Goal: Task Accomplishment & Management: Contribute content

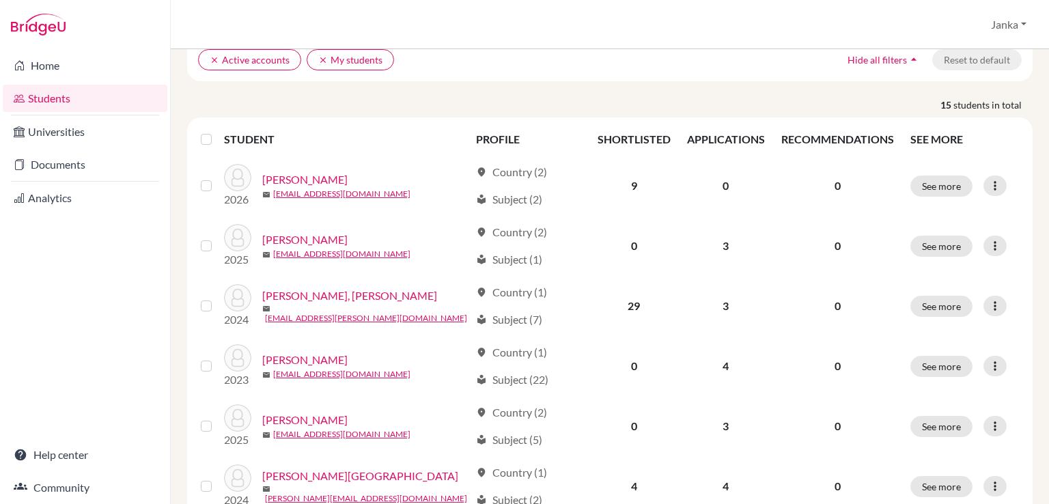
scroll to position [113, 0]
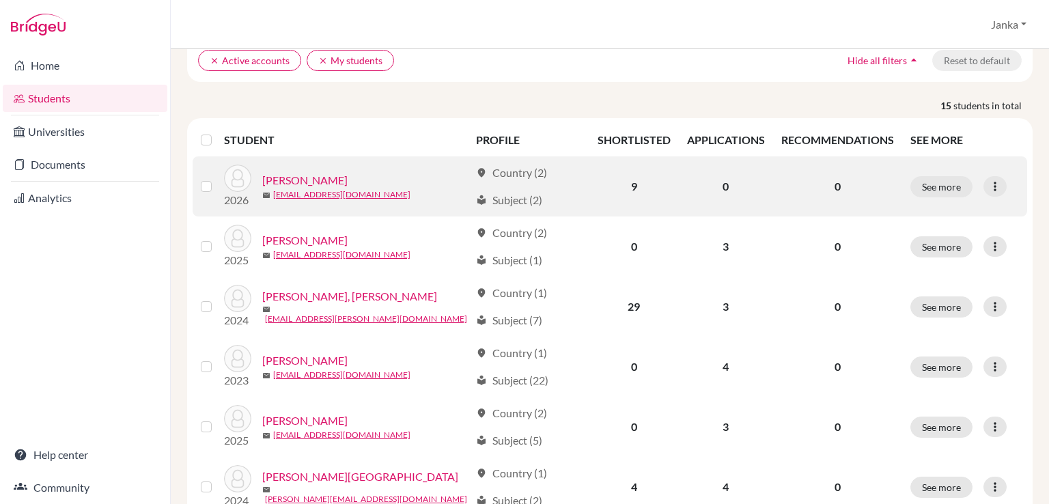
click at [313, 177] on link "[PERSON_NAME]" at bounding box center [304, 180] width 85 height 16
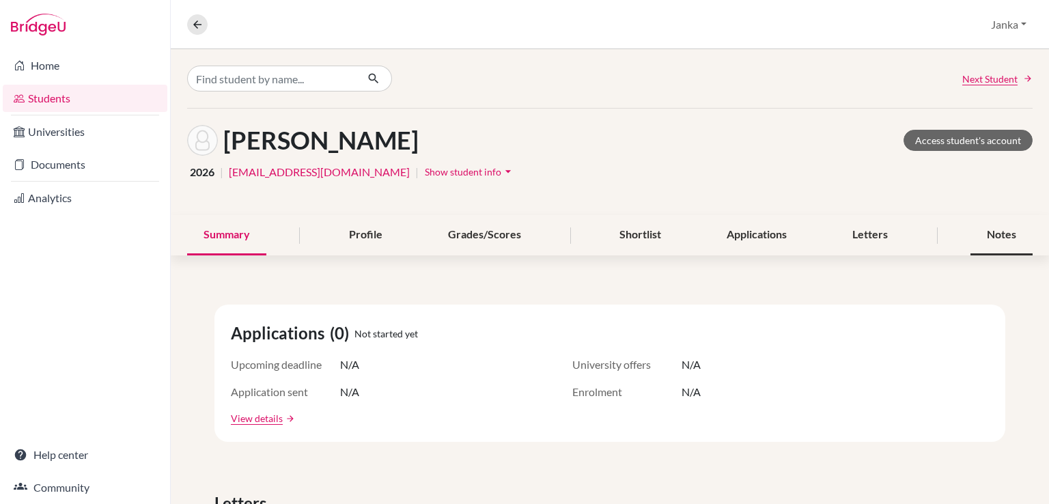
click at [999, 242] on div "Notes" at bounding box center [1001, 235] width 62 height 40
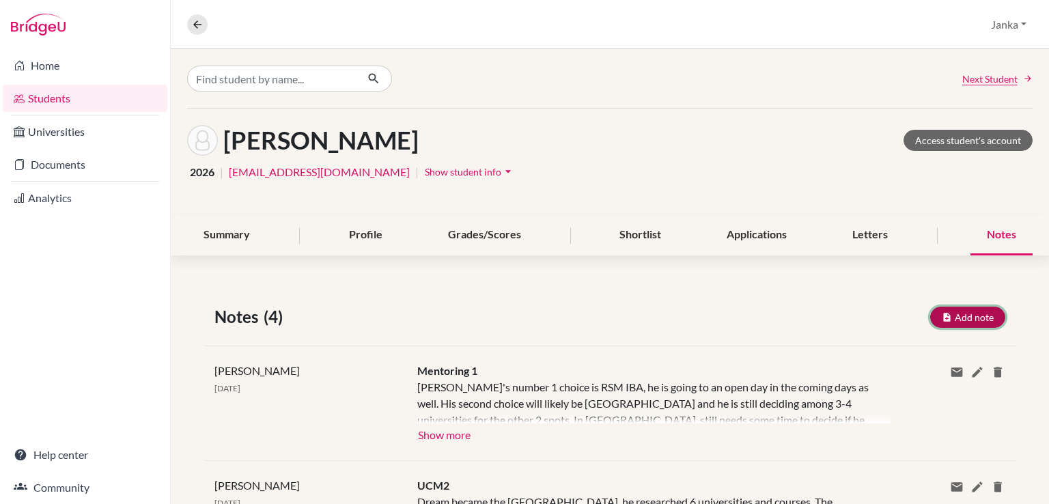
click at [954, 315] on button "Add note" at bounding box center [967, 317] width 75 height 21
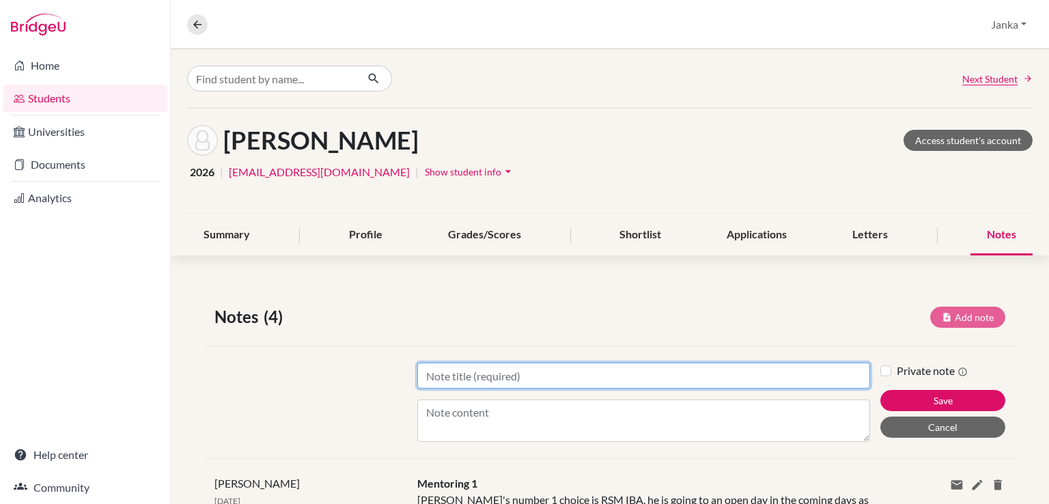
click at [565, 373] on input "Title" at bounding box center [643, 375] width 453 height 26
type input "Mentoring 2"
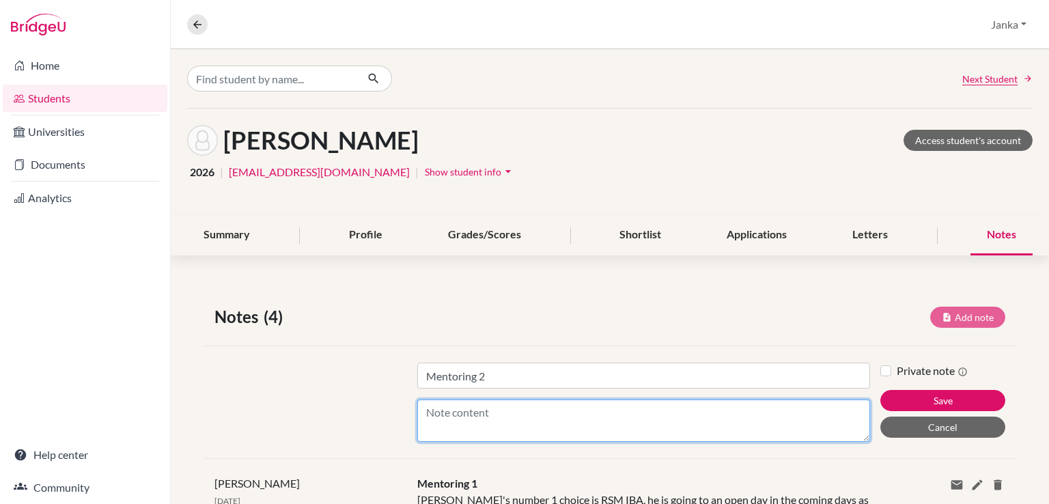
click at [489, 418] on textarea "Content" at bounding box center [643, 420] width 453 height 42
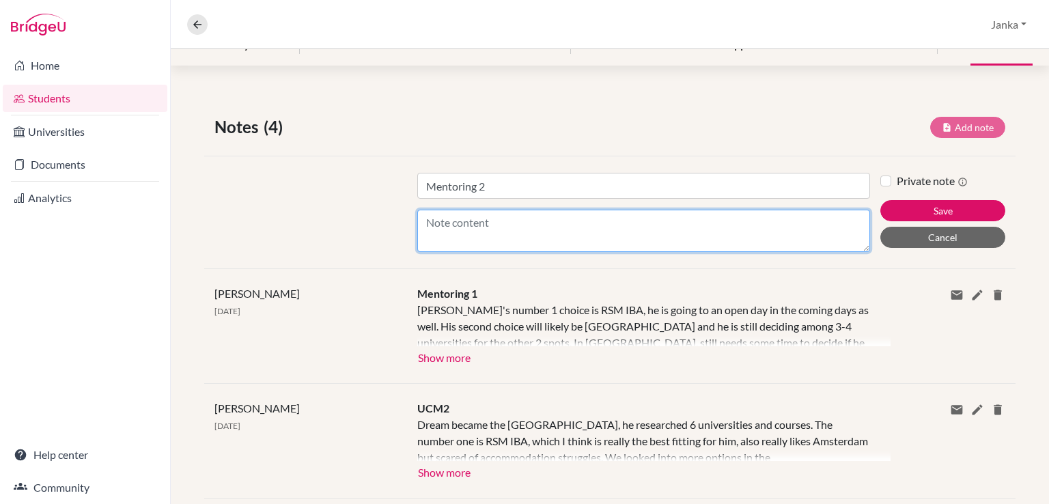
scroll to position [193, 0]
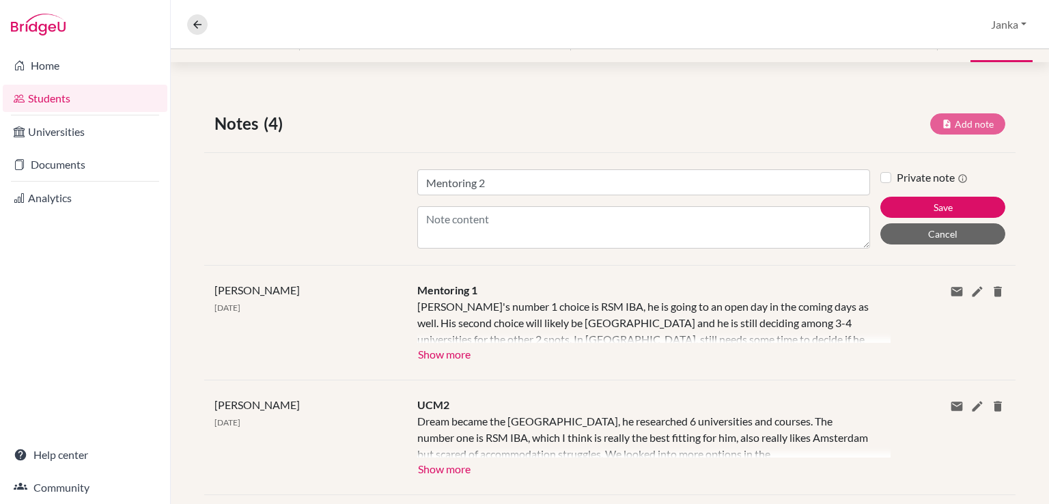
click at [337, 285] on div "Janka Reke 23 Sep 2025" at bounding box center [305, 322] width 203 height 81
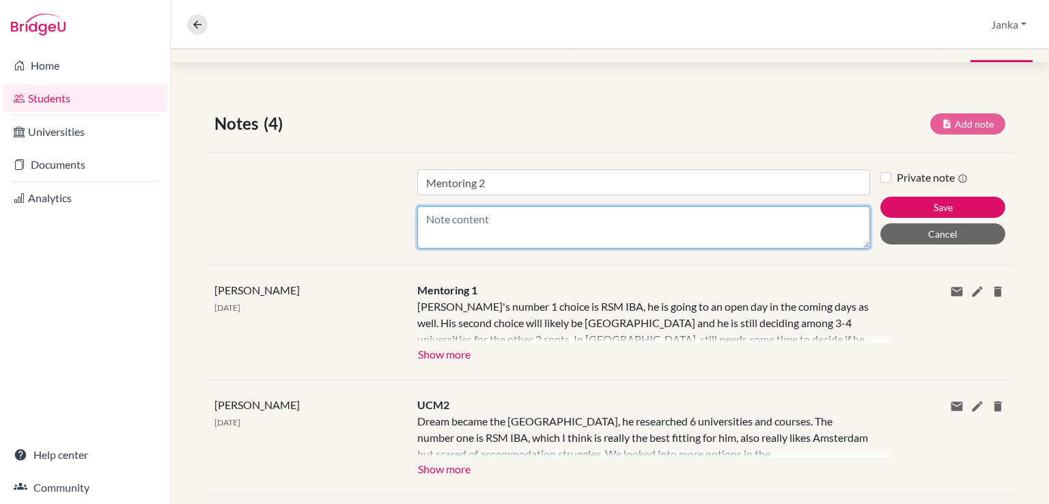
click at [449, 227] on textarea "Content" at bounding box center [643, 227] width 453 height 42
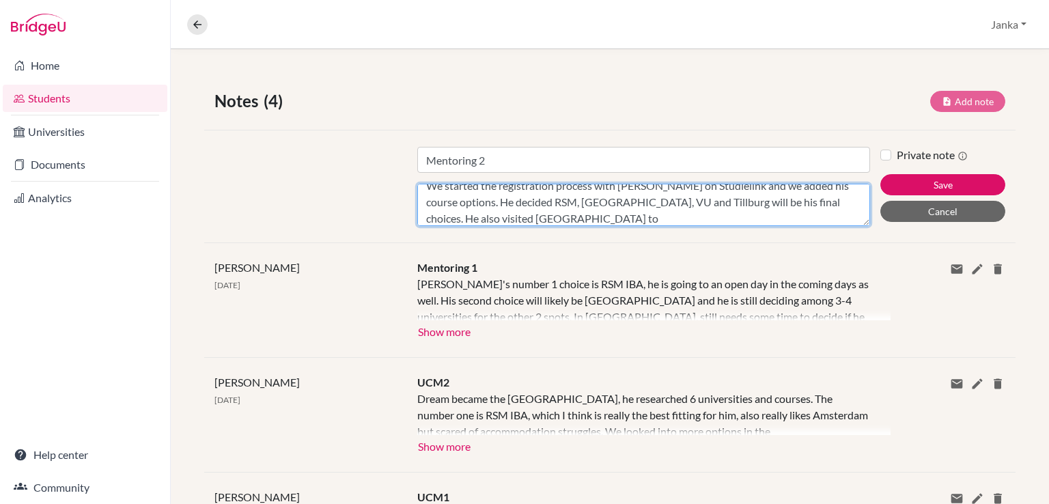
scroll to position [217, 0]
click at [568, 213] on textarea "We started the registration process with Marci on Studielink and we added his c…" at bounding box center [643, 203] width 453 height 42
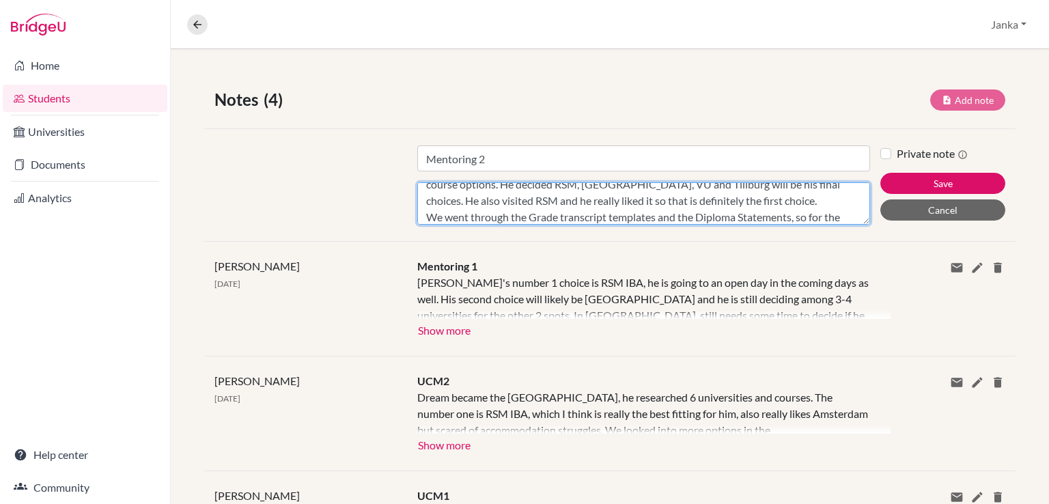
scroll to position [44, 0]
type textarea "We started the registration process with Marci on Studielink and we added his c…"
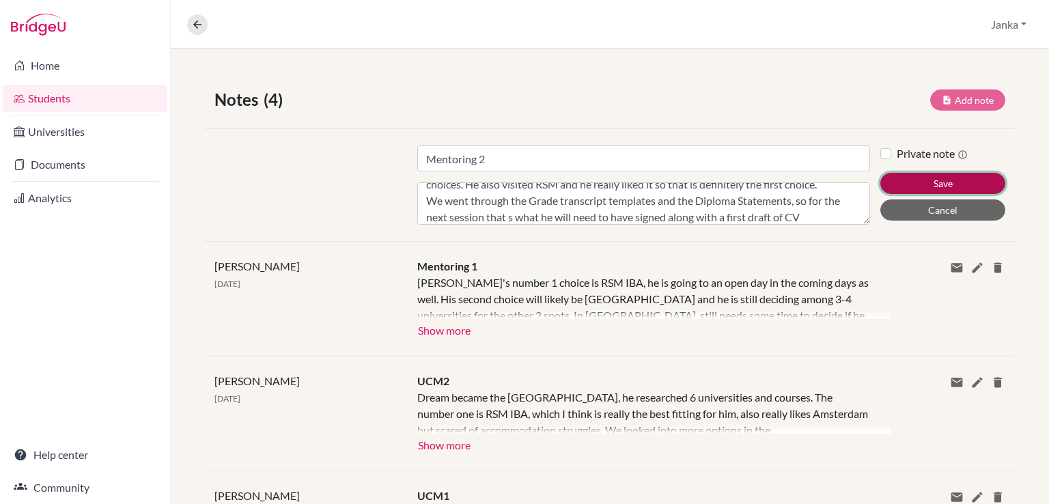
click at [945, 181] on button "Save" at bounding box center [942, 183] width 125 height 21
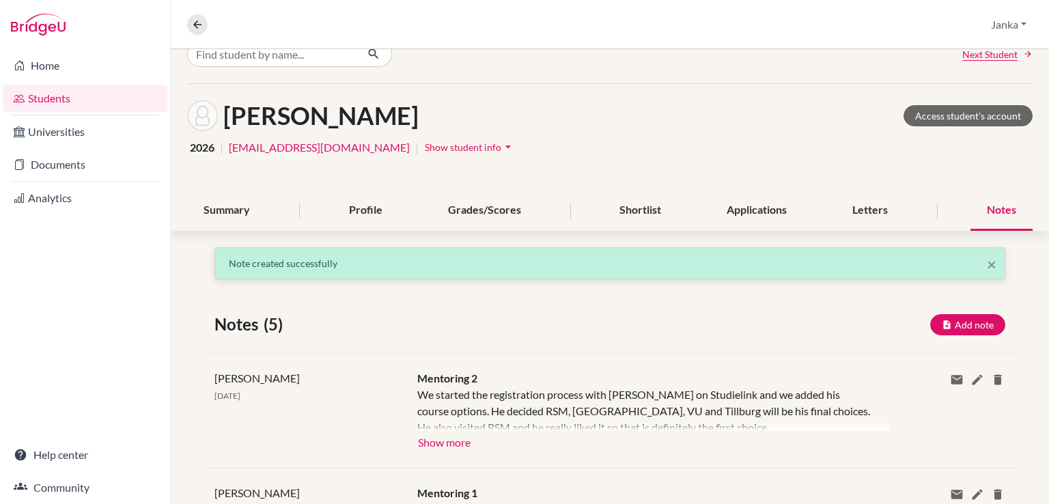
scroll to position [0, 0]
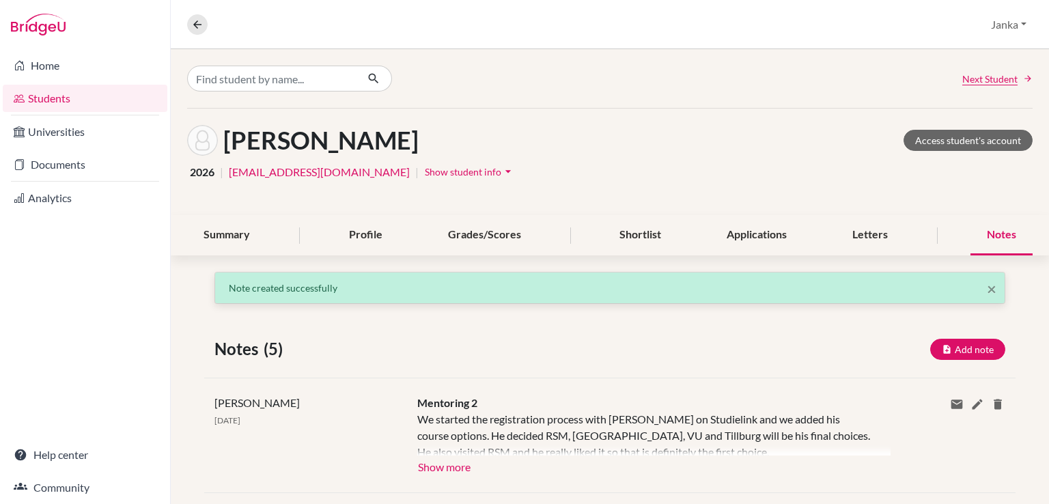
click at [103, 96] on link "Students" at bounding box center [85, 98] width 165 height 27
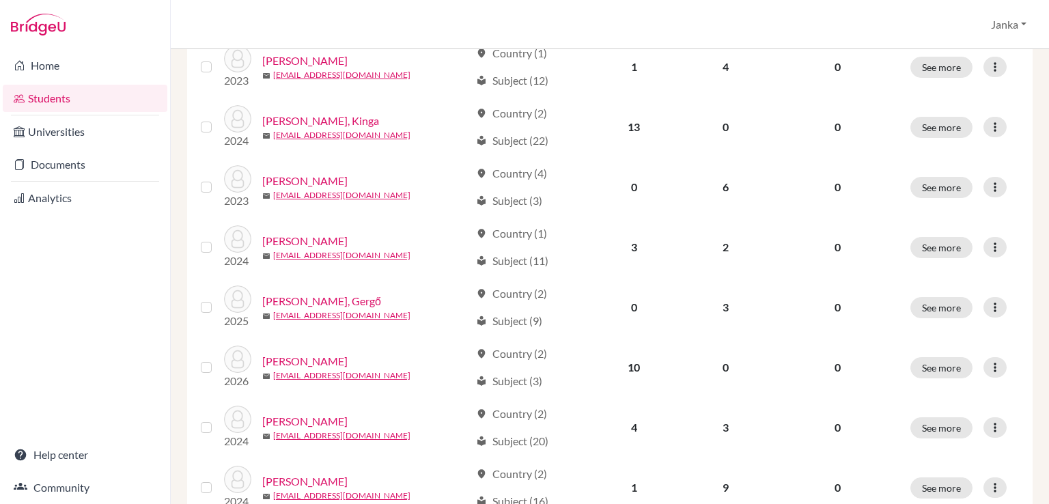
scroll to position [593, 0]
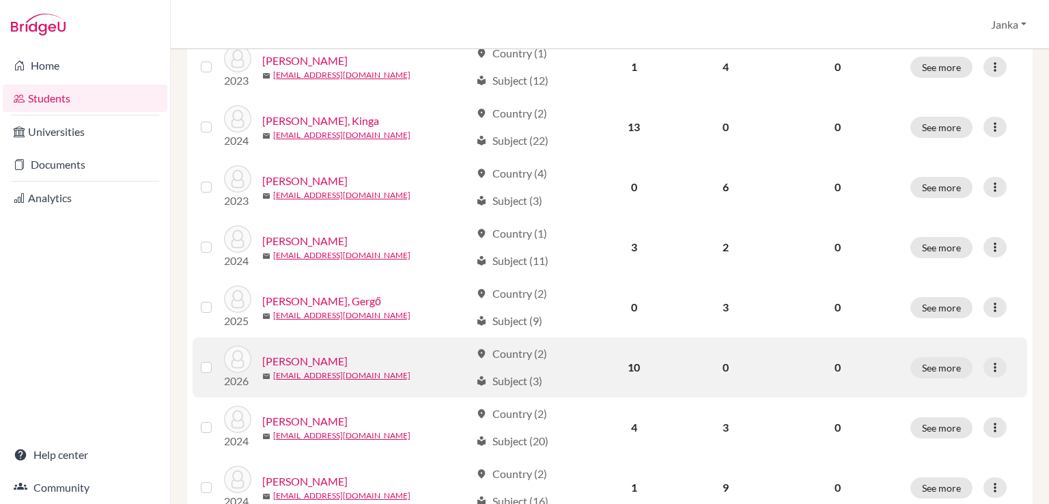
click at [309, 358] on link "[PERSON_NAME]" at bounding box center [304, 361] width 85 height 16
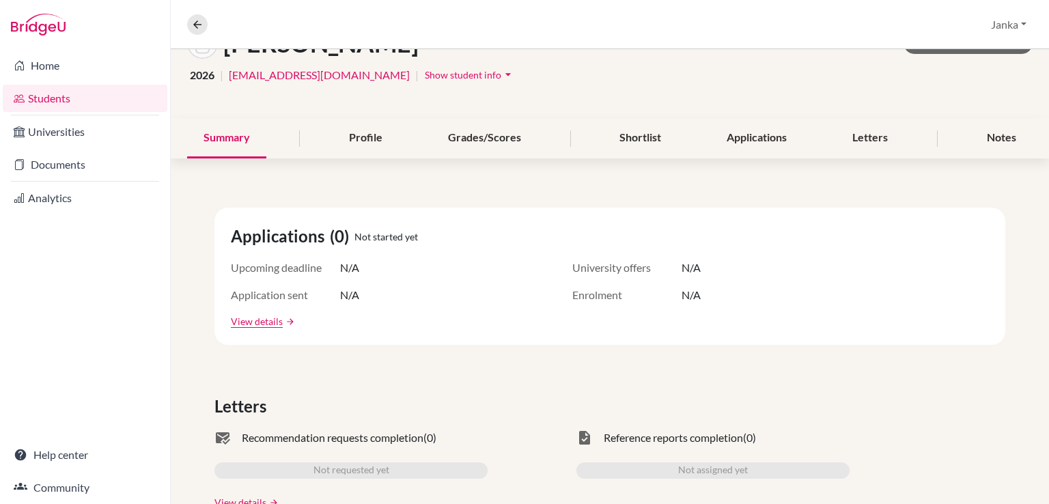
scroll to position [98, 0]
click at [982, 128] on div "Notes" at bounding box center [1001, 137] width 62 height 40
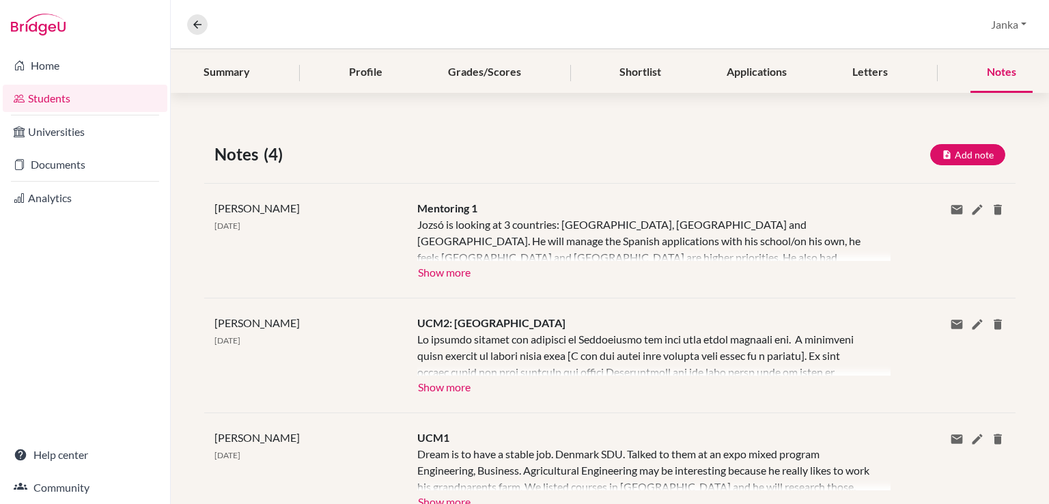
scroll to position [184, 0]
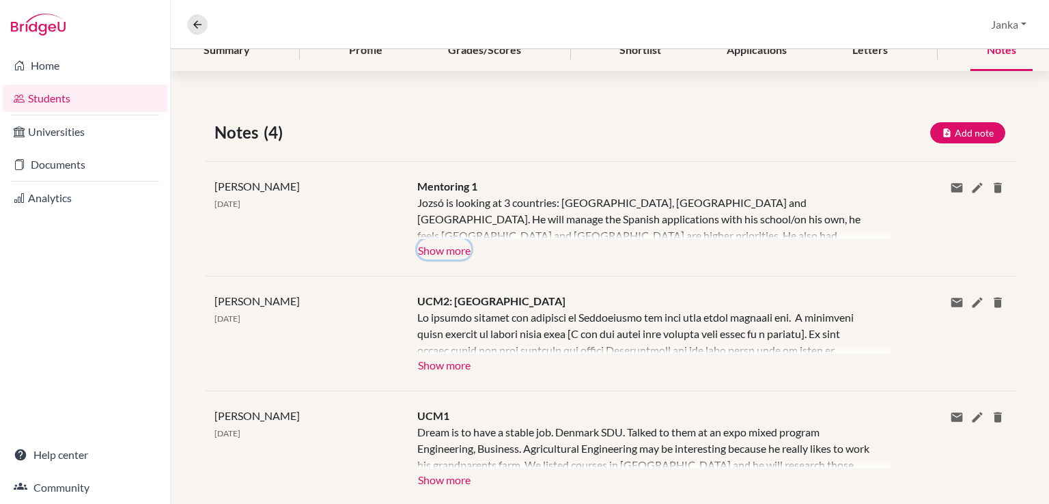
click at [452, 257] on button "Show more" at bounding box center [444, 249] width 54 height 20
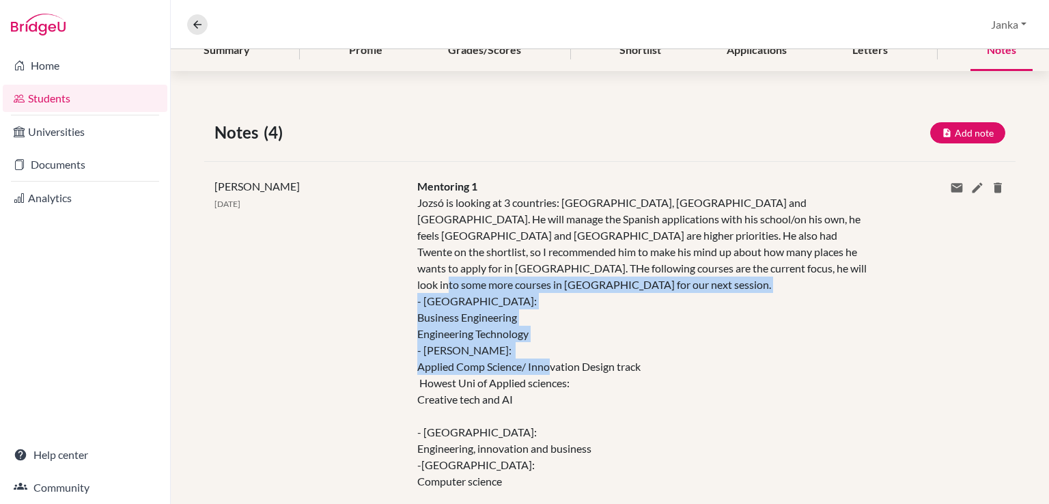
drag, startPoint x: 518, startPoint y: 388, endPoint x: 407, endPoint y: 282, distance: 154.0
click at [407, 282] on div "Mentoring 1 Jozsó is looking at 3 countries: [GEOGRAPHIC_DATA], [GEOGRAPHIC_DAT…" at bounding box center [643, 368] width 473 height 381
copy div "- [GEOGRAPHIC_DATA]: Business Engineering Engineering Technology - [PERSON_NAME…"
click at [941, 134] on icon "button" at bounding box center [946, 133] width 10 height 10
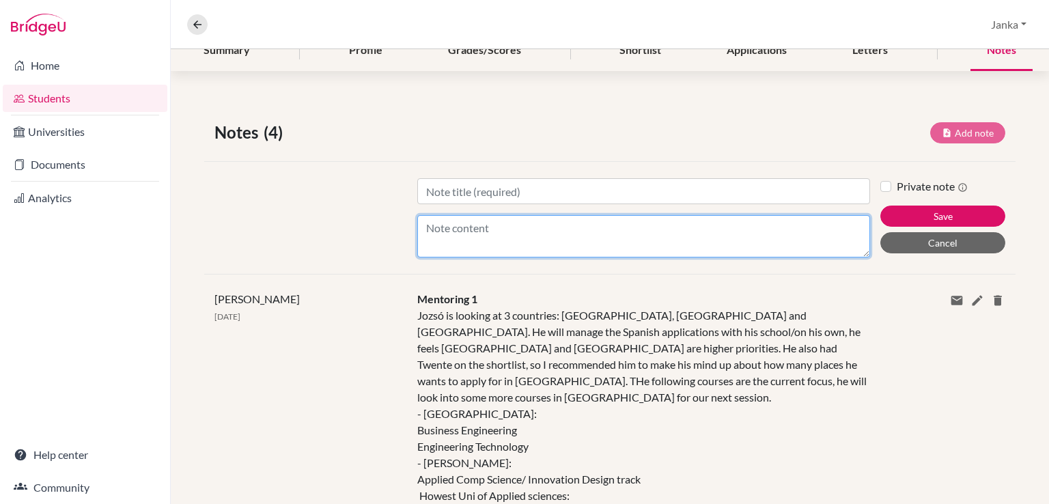
click at [455, 225] on textarea "Content" at bounding box center [643, 236] width 453 height 42
paste textarea "- [GEOGRAPHIC_DATA]: Business Engineering Engineering Technology - [PERSON_NAME…"
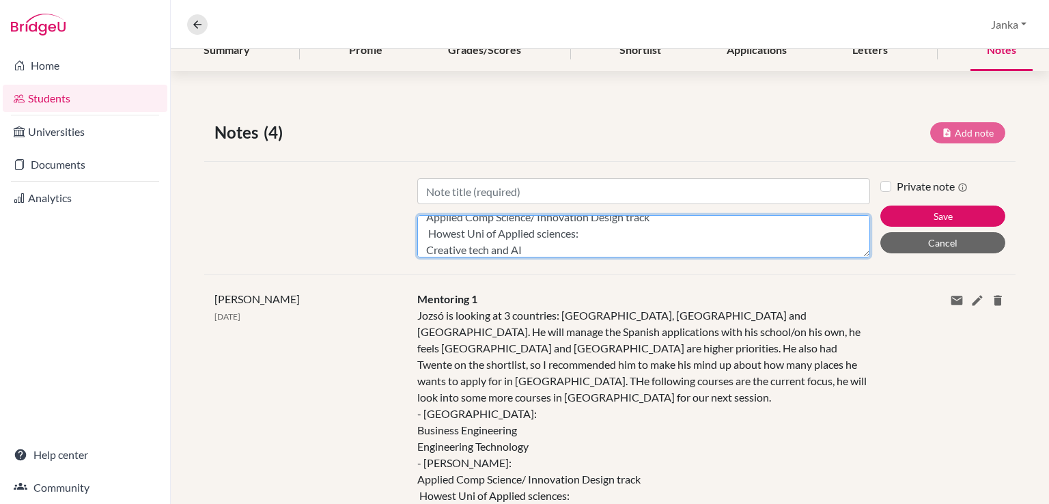
scroll to position [0, 0]
click at [423, 244] on textarea "- [GEOGRAPHIC_DATA]: Business Engineering Engineering Technology - [PERSON_NAME…" at bounding box center [643, 236] width 453 height 42
click at [431, 227] on textarea "- KU Leuven for Business Engineering Engineering Technology - [PERSON_NAME]: Ap…" at bounding box center [643, 236] width 453 height 42
click at [595, 231] on textarea "KU Leuven for Business Engineering Engineering Technology - [PERSON_NAME]: Appl…" at bounding box center [643, 236] width 453 height 42
click at [466, 241] on textarea "KU Leuven for Business Engineering: - Positinging thest in July Engineering Tec…" at bounding box center [643, 236] width 453 height 42
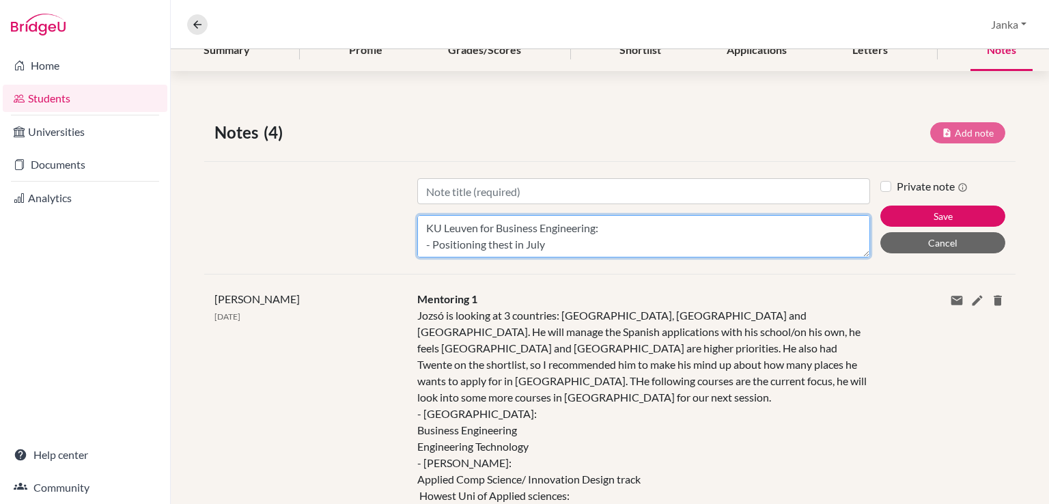
click at [571, 243] on textarea "KU Leuven for Business Engineering: - Positioning thest in July Engineering Tec…" at bounding box center [643, 236] width 453 height 42
click at [492, 244] on textarea "KU Leuven for Business Engineering: - Positioning thest in July Engineering Tec…" at bounding box center [643, 236] width 453 height 42
click at [541, 240] on textarea "KU Leuven for Business Engineering: - Positioning test in July Engineering Tech…" at bounding box center [643, 236] width 453 height 42
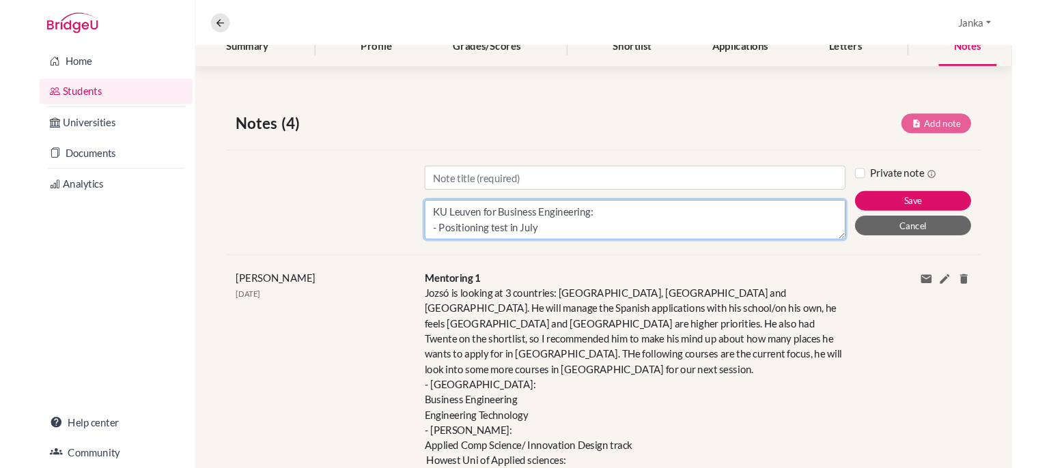
scroll to position [11, 0]
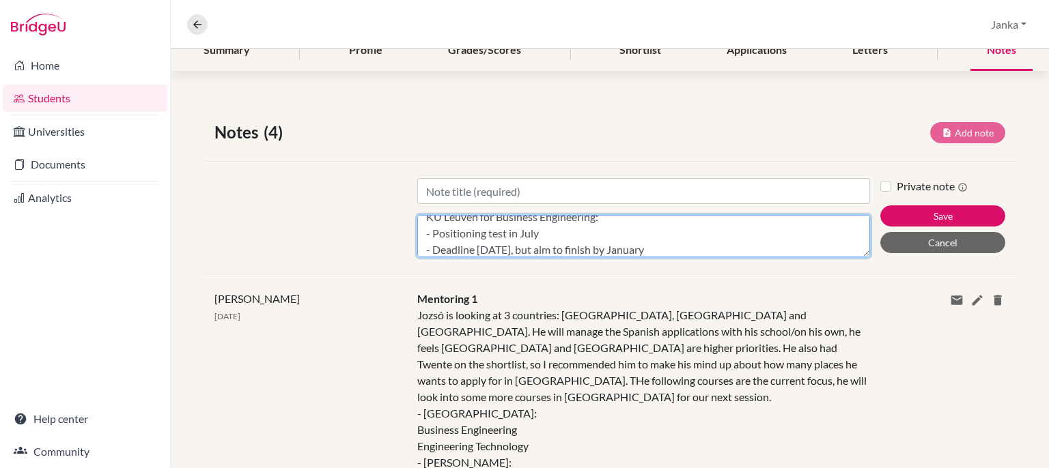
drag, startPoint x: 565, startPoint y: 231, endPoint x: 513, endPoint y: 232, distance: 51.9
click at [513, 232] on textarea "KU Leuven for Business Engineering: - Positioning test in July - Deadline [DATE…" at bounding box center [643, 236] width 453 height 42
click at [535, 233] on textarea "KU Leuven for Business Engineering: - Positioning test in July - Deadline [DATE…" at bounding box center [643, 236] width 453 height 42
drag, startPoint x: 542, startPoint y: 236, endPoint x: 412, endPoint y: 229, distance: 129.9
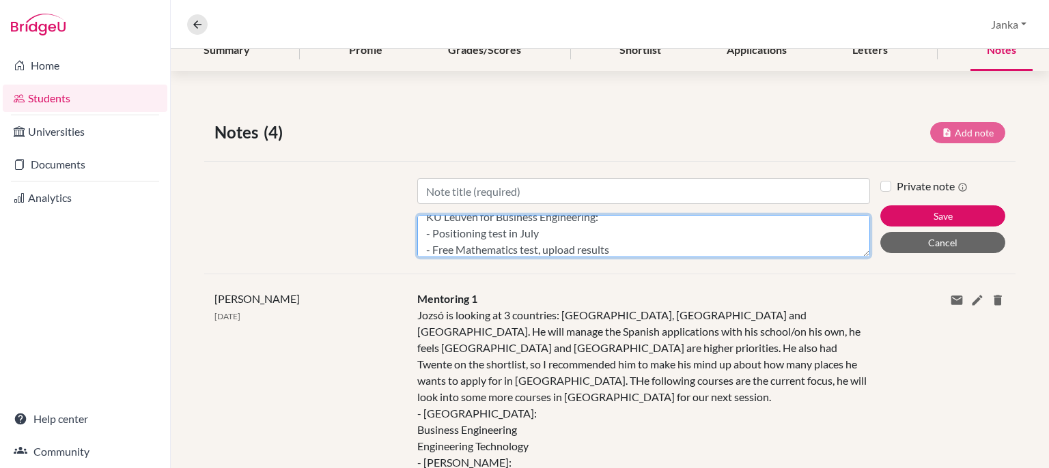
click at [412, 229] on div "Title Content KU Leuven for Business Engineering: - Positioning test in July - …" at bounding box center [643, 217] width 473 height 79
drag, startPoint x: 603, startPoint y: 223, endPoint x: 411, endPoint y: 220, distance: 191.8
click at [411, 220] on div "Title Content KU Leuven for Business Engineering: - Free Mathematics test, uplo…" at bounding box center [643, 217] width 473 height 79
click at [694, 230] on textarea "KU Leuven for Business Engineering: - Free Mathematics test, upload results - D…" at bounding box center [643, 236] width 453 height 42
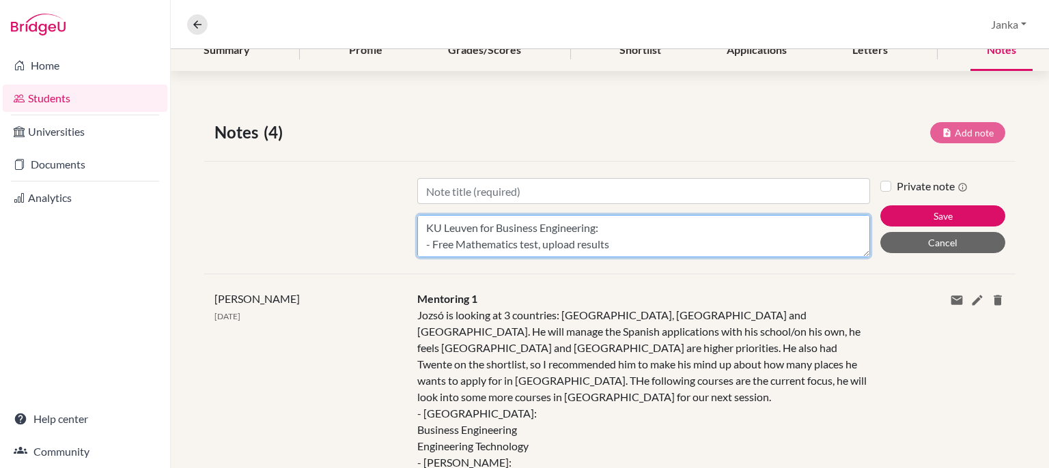
drag, startPoint x: 614, startPoint y: 227, endPoint x: 345, endPoint y: 119, distance: 290.2
click at [412, 221] on div "Title Content KU Leuven for Business Engineering: - Free Mathematics test, uplo…" at bounding box center [643, 217] width 473 height 79
click at [425, 225] on textarea "KU Leuven for Business Engineering: - Free Mathematics test, upload results - D…" at bounding box center [643, 236] width 453 height 42
paste textarea "KU Leuven for Business Engineering:"
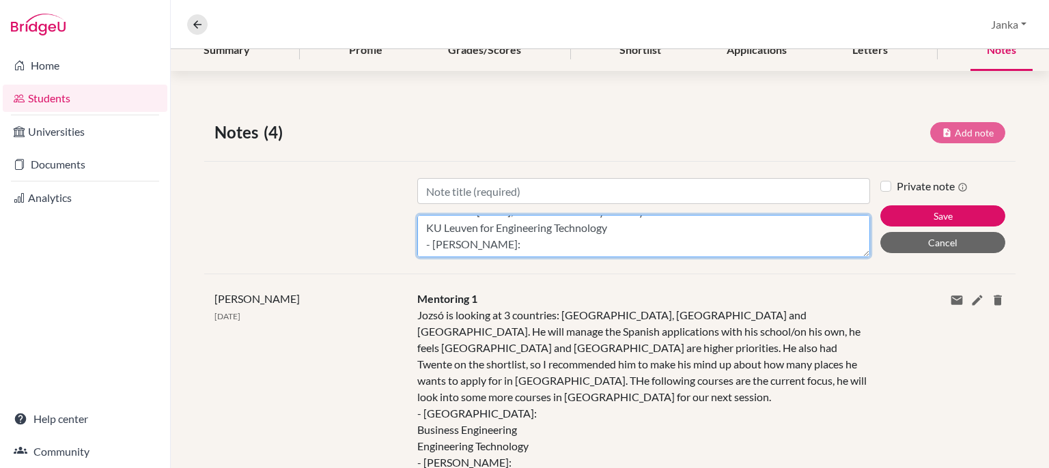
click at [614, 230] on textarea "KU Leuven for Business Engineering: - Free Mathematics test, upload results - D…" at bounding box center [643, 236] width 453 height 42
click at [430, 227] on textarea "KU Leuven for Business Engineering: - Free Mathematics test, upload results - D…" at bounding box center [643, 236] width 453 height 42
click at [478, 225] on textarea "KU Leuven for Business Engineering: - Free Mathematics test, upload results - D…" at bounding box center [643, 236] width 453 height 42
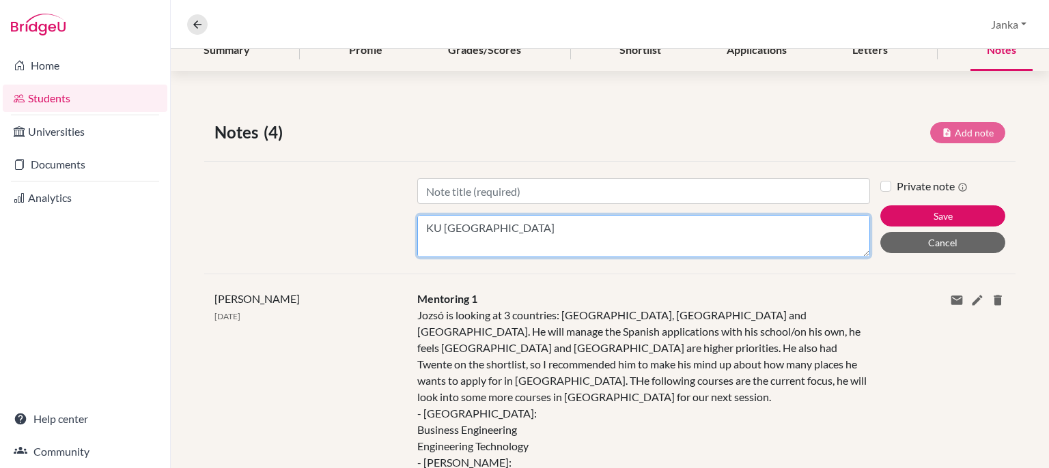
scroll to position [11, 0]
click at [478, 218] on textarea "KU [GEOGRAPHIC_DATA] for Business Engineering: - Free Mathematics test, upload …" at bounding box center [643, 236] width 453 height 42
click at [431, 229] on textarea "KU Leuven: - Grade Transcript - Diploma - Motivation Letter - CV for Business E…" at bounding box center [643, 236] width 453 height 42
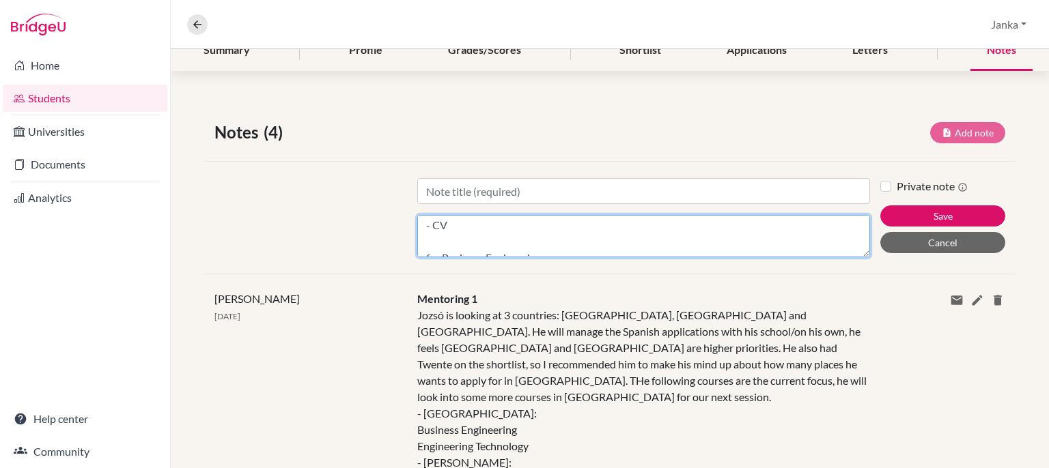
click at [448, 222] on textarea "KU Leuven: - Grade Transcript - Diploma - Motivation Letter - CV for Business E…" at bounding box center [643, 236] width 453 height 42
click at [422, 231] on textarea "KU Leuven: - Grade Transcript - Diploma - Motivation Letter - CV - Language Cer…" at bounding box center [643, 236] width 453 height 42
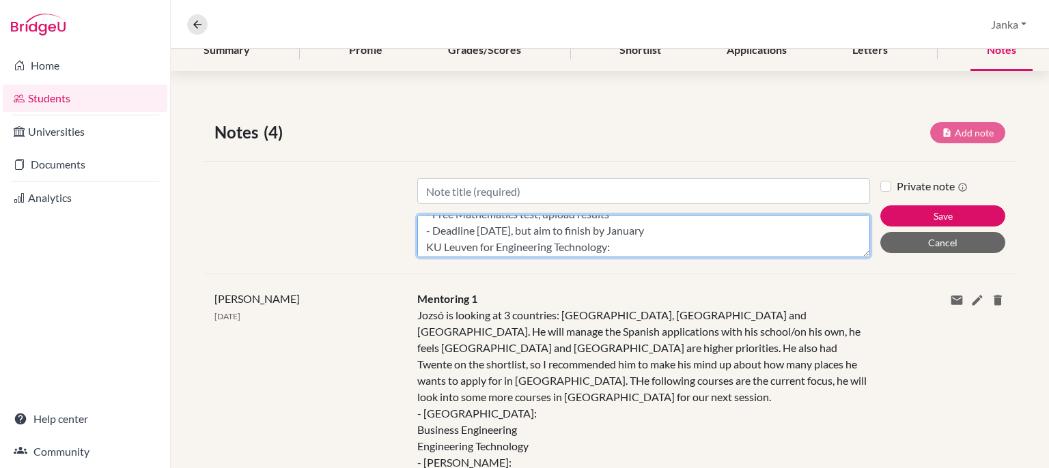
scroll to position [160, 0]
drag, startPoint x: 475, startPoint y: 246, endPoint x: 380, endPoint y: 223, distance: 97.7
click at [380, 223] on div "Title Content KU Leuven: - Grade Transcript - Diploma - Motivation Letter - CV …" at bounding box center [609, 217] width 811 height 113
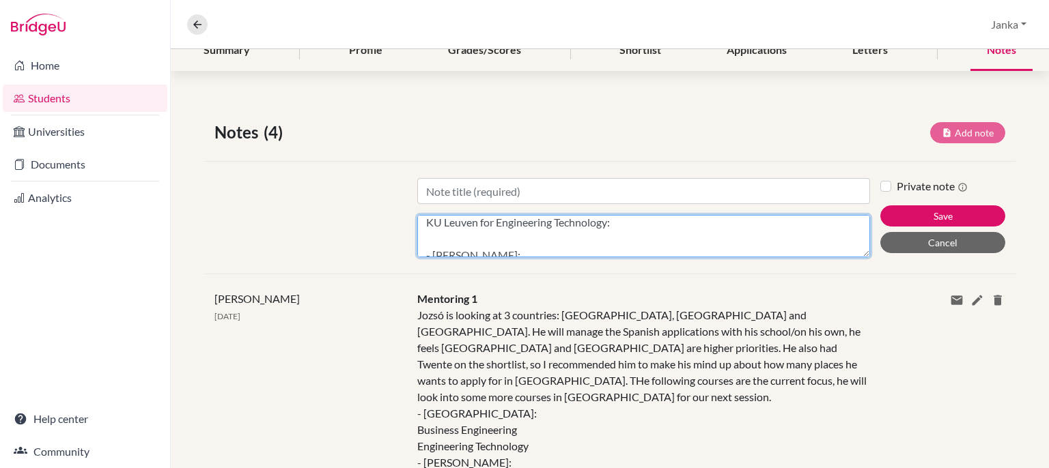
scroll to position [176, 0]
click at [478, 232] on textarea "KU Leuven: - Grade Transcript - Diploma - Motivation Letter - CV - Language Cer…" at bounding box center [643, 236] width 453 height 42
click at [571, 241] on textarea "KU Leuven: - Grade Transcript - Diploma - Motivation Letter - CV - Language Cer…" at bounding box center [643, 236] width 453 height 42
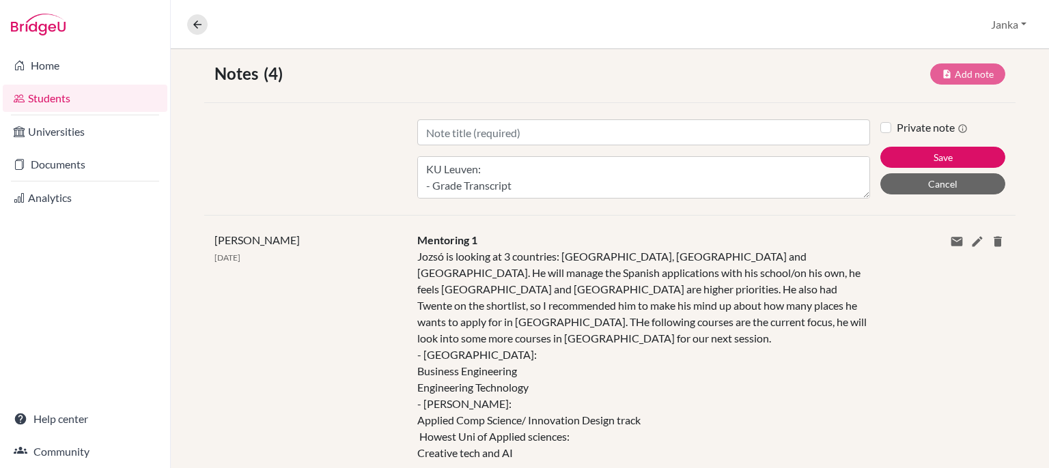
scroll to position [246, 0]
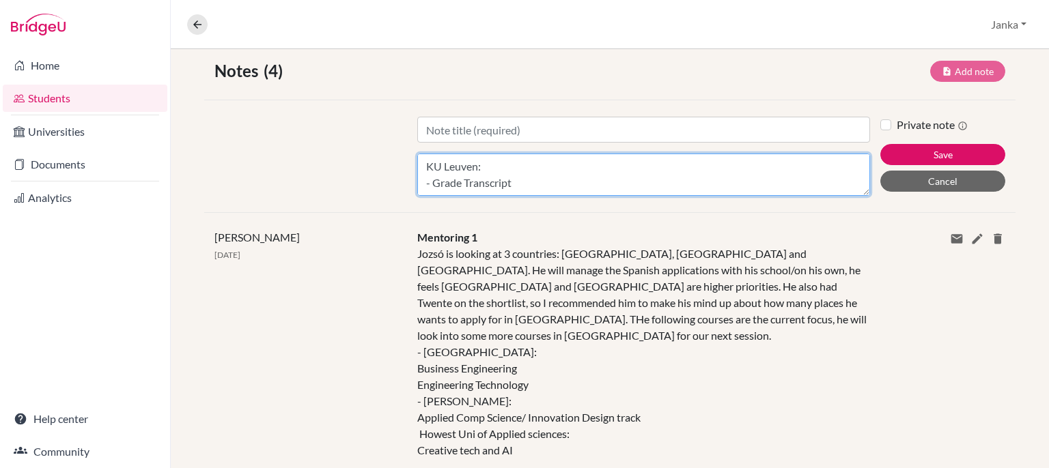
click at [527, 180] on textarea "KU Leuven: - Grade Transcript - Diploma - Motivation Letter - CV - Language Cer…" at bounding box center [643, 175] width 453 height 42
click at [421, 171] on textarea "KU Leuven: - Grade Transcript - Diploma - Motivation Letter - CV - Language Cer…" at bounding box center [643, 175] width 453 height 42
click at [429, 167] on textarea "KU Leuven: - Grade Transcript - Diploma - Motivation Letter - CV - Language Cer…" at bounding box center [643, 175] width 453 height 42
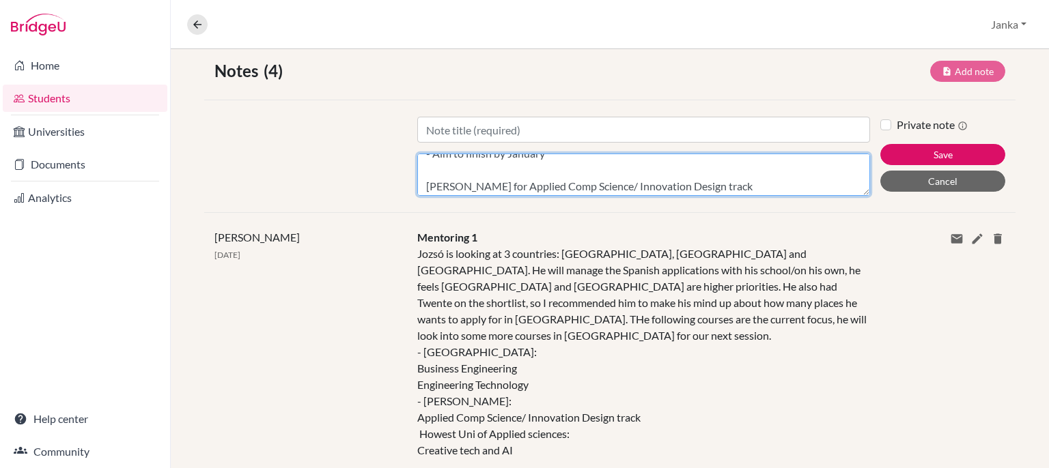
scroll to position [242, 0]
click at [745, 169] on textarea "KU Leuven: - Grade Transcript - Diploma - Motivation Letter - CV - Language Cer…" at bounding box center [643, 175] width 453 height 42
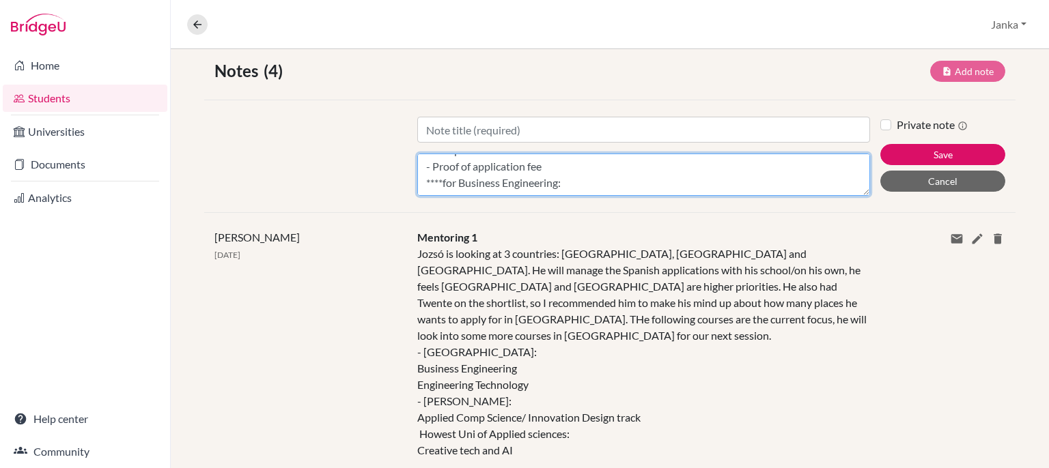
scroll to position [0, 0]
drag, startPoint x: 715, startPoint y: 181, endPoint x: 431, endPoint y: 193, distance: 284.2
click at [431, 193] on textarea "KU Leuven: - Grade Transcript - Diploma - Motivation Letter - CV - Language Cer…" at bounding box center [643, 175] width 453 height 42
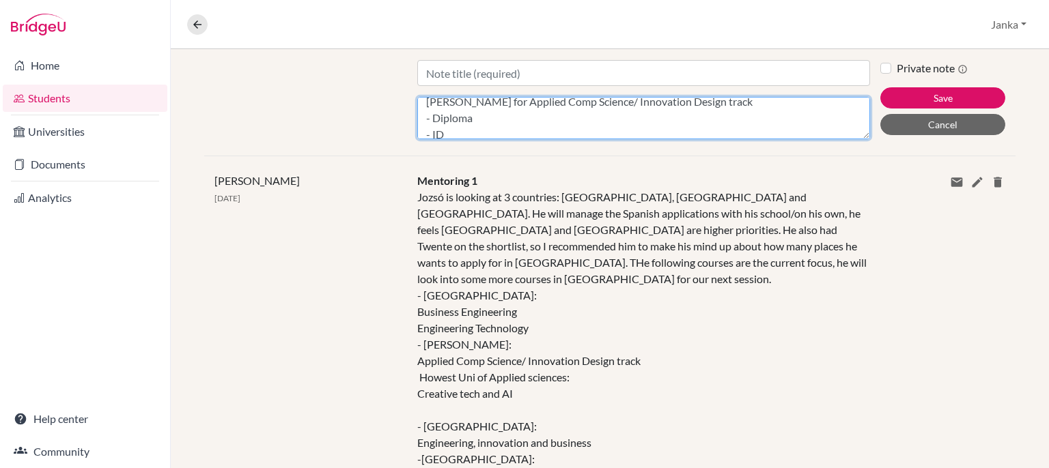
scroll to position [255, 0]
click at [588, 116] on textarea "KU Leuven: - Grade Transcript - Diploma - Motivation Letter - CV - Language Cer…" at bounding box center [643, 118] width 453 height 42
drag, startPoint x: 423, startPoint y: 102, endPoint x: 605, endPoint y: 93, distance: 182.5
click at [605, 93] on div "Title Content KU Leuven: - Grade Transcript - Diploma - Motivation Letter - CV …" at bounding box center [643, 99] width 473 height 79
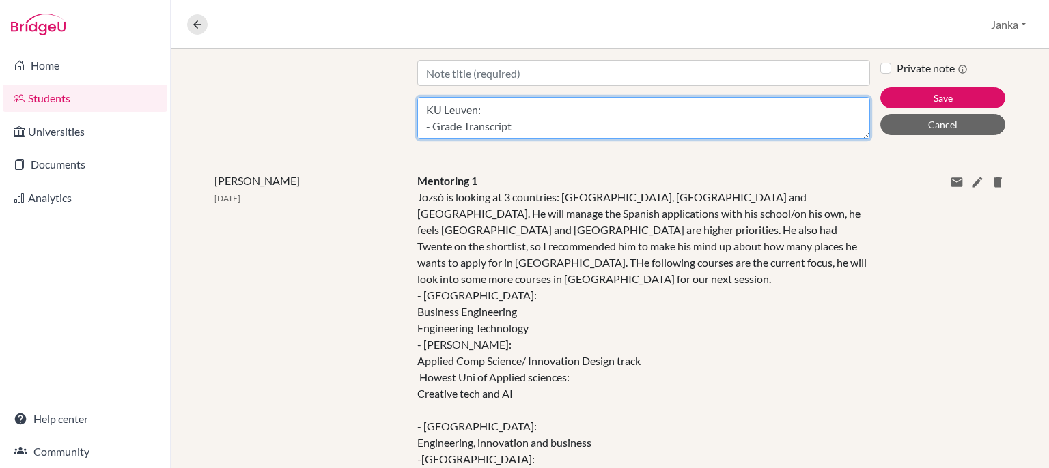
click at [603, 108] on textarea "KU Leuven: - Grade Transcript - Diploma - Motivation Letter - CV - Language Cer…" at bounding box center [643, 118] width 453 height 42
drag, startPoint x: 713, startPoint y: 119, endPoint x: 423, endPoint y: 115, distance: 289.5
click at [423, 115] on textarea "KU Leuven: - Grade Transcript - Diploma - Motivation Letter - CV - Language Cer…" at bounding box center [643, 118] width 453 height 42
click at [478, 132] on textarea "KU Leuven: - Grade Transcript - Diploma - Motivation Letter - CV - Language Cer…" at bounding box center [643, 118] width 453 height 42
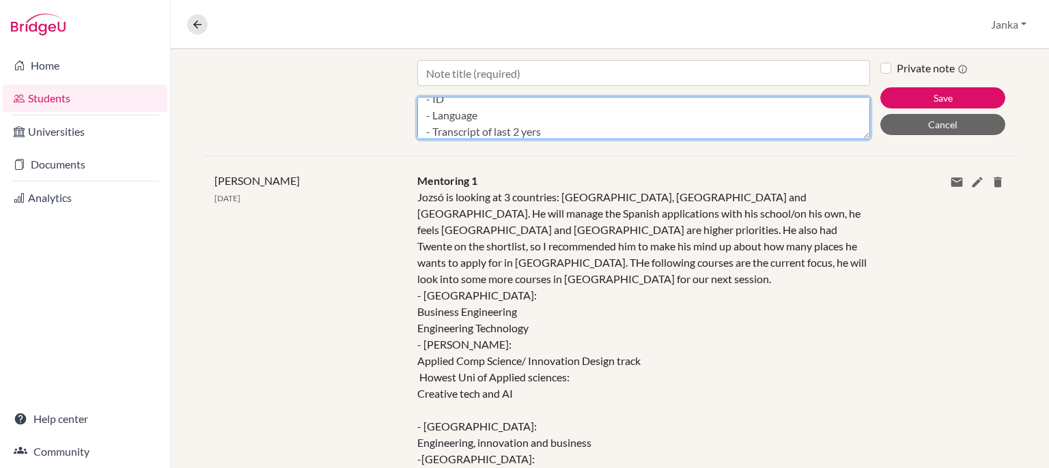
scroll to position [306, 0]
click at [494, 118] on textarea "KU Leuven: - Grade Transcript - Diploma - Motivation Letter - CV - Language Cer…" at bounding box center [643, 118] width 453 height 42
click at [535, 108] on textarea "KU Leuven: - Grade Transcript - Diploma - Motivation Letter - CV - Language Cer…" at bounding box center [643, 118] width 453 height 42
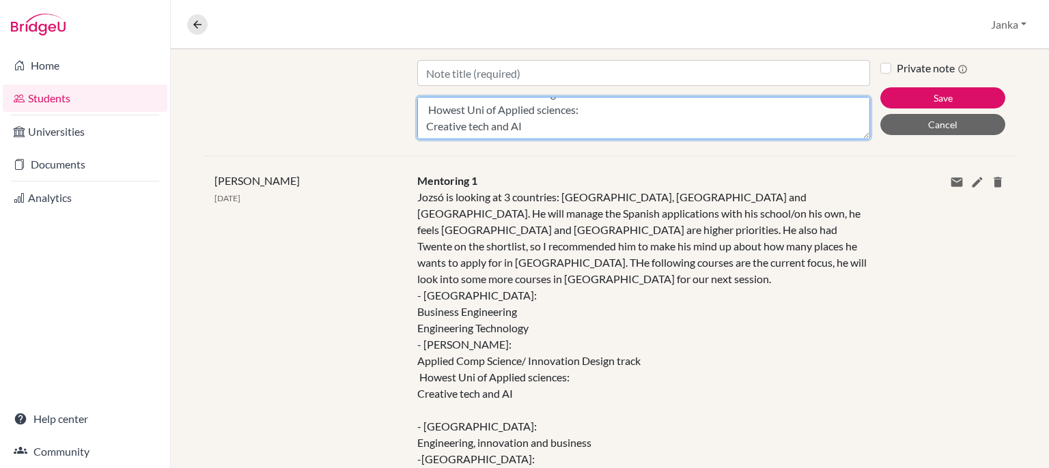
click at [425, 107] on textarea "KU Leuven: - Grade Transcript - Diploma - Motivation Letter - CV - Language Cer…" at bounding box center [643, 118] width 453 height 42
click at [587, 123] on textarea "KU Leuven: - Grade Transcript - Diploma - Motivation Letter - CV - Language Cer…" at bounding box center [643, 118] width 453 height 42
click at [696, 132] on textarea "KU Leuven: - Grade Transcript - Diploma - Motivation Letter - CV - Language Cer…" at bounding box center [643, 118] width 453 height 42
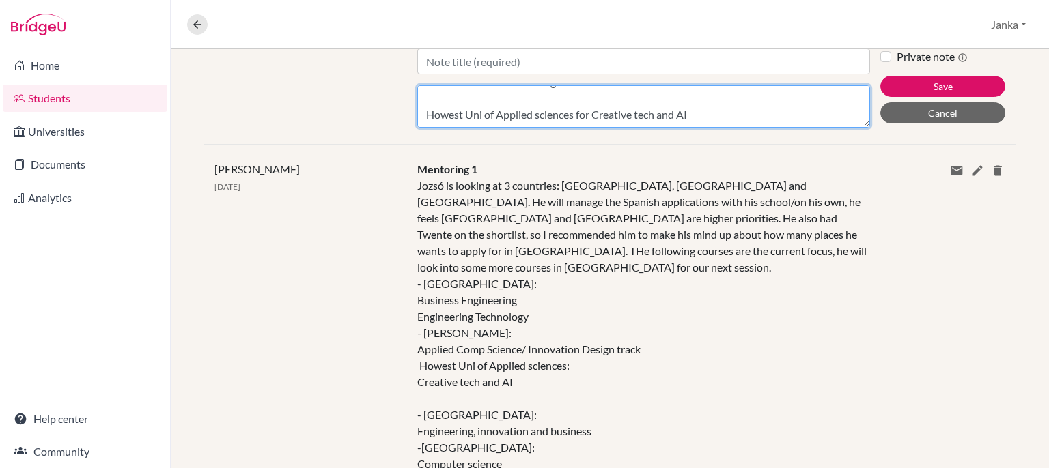
scroll to position [315, 0]
drag, startPoint x: 685, startPoint y: 115, endPoint x: 400, endPoint y: 130, distance: 285.7
click at [400, 130] on div "Title Content KU Leuven: - Grade Transcript - Diploma - Motivation Letter - CV …" at bounding box center [609, 86] width 811 height 113
click at [517, 110] on textarea "KU Leuven: - Grade Transcript - Diploma - Motivation Letter - CV - Language Cer…" at bounding box center [643, 105] width 453 height 42
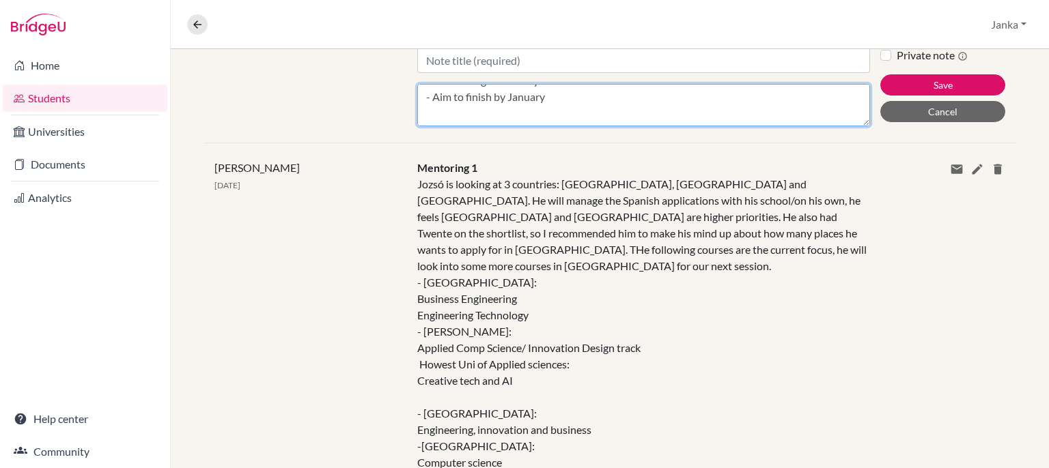
scroll to position [344, 0]
drag, startPoint x: 601, startPoint y: 102, endPoint x: 440, endPoint y: 113, distance: 162.1
click at [440, 113] on textarea "KU Leuven: - Grade Transcript - Diploma - Motivation Letter - CV - Language Cer…" at bounding box center [643, 105] width 453 height 42
click at [502, 105] on textarea "KU Leuven: - Grade Transcript - Diploma - Motivation Letter - CV - Language Cer…" at bounding box center [643, 105] width 453 height 42
drag, startPoint x: 423, startPoint y: 120, endPoint x: 553, endPoint y: 99, distance: 132.1
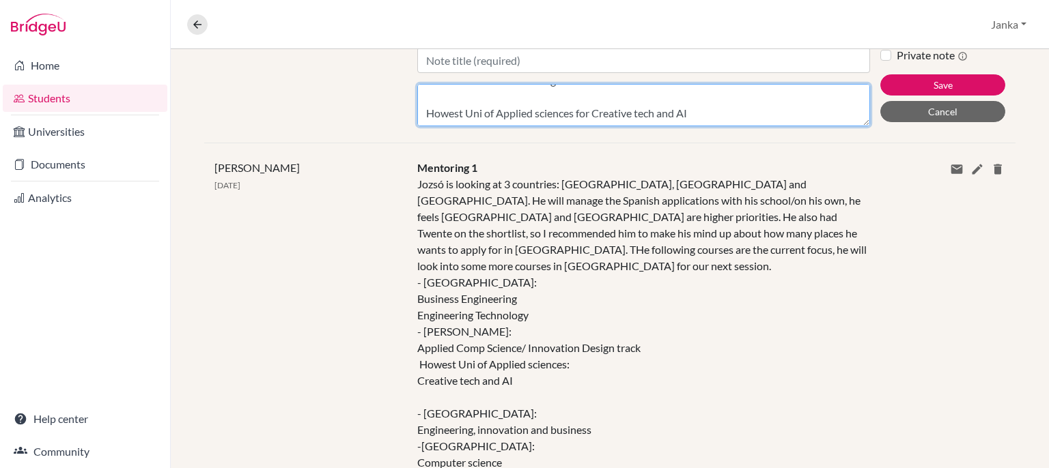
click at [553, 99] on textarea "KU Leuven: - Grade Transcript - Diploma - Motivation Letter - CV - Language Cer…" at bounding box center [643, 105] width 453 height 42
click at [695, 111] on textarea "KU Leuven: - Grade Transcript - Diploma - Motivation Letter - CV - Language Cer…" at bounding box center [643, 105] width 453 height 42
paste textarea "- Diploma - ID - Language - Transcript of last 2 years - Letter from school abo…"
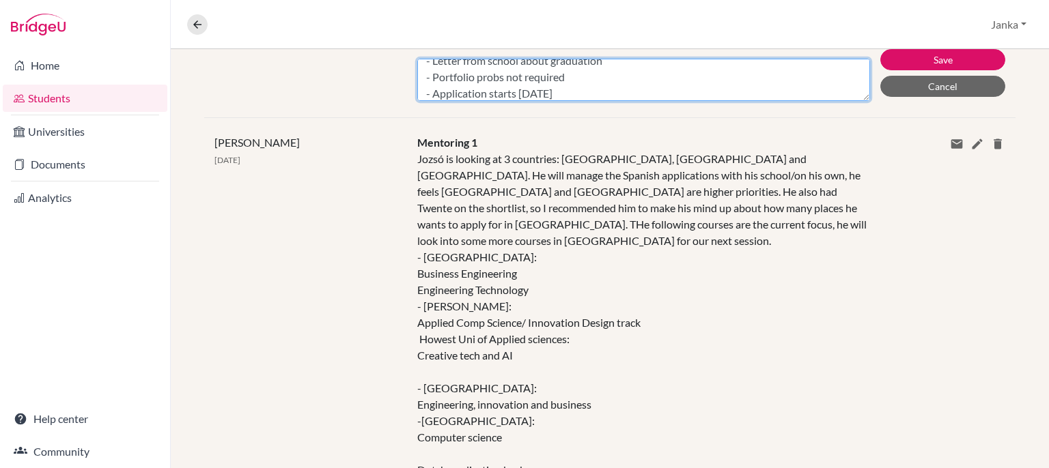
scroll to position [341, 0]
type textarea "KU Leuven: - Grade Transcript - Diploma - Motivation Letter - CV - Language Cer…"
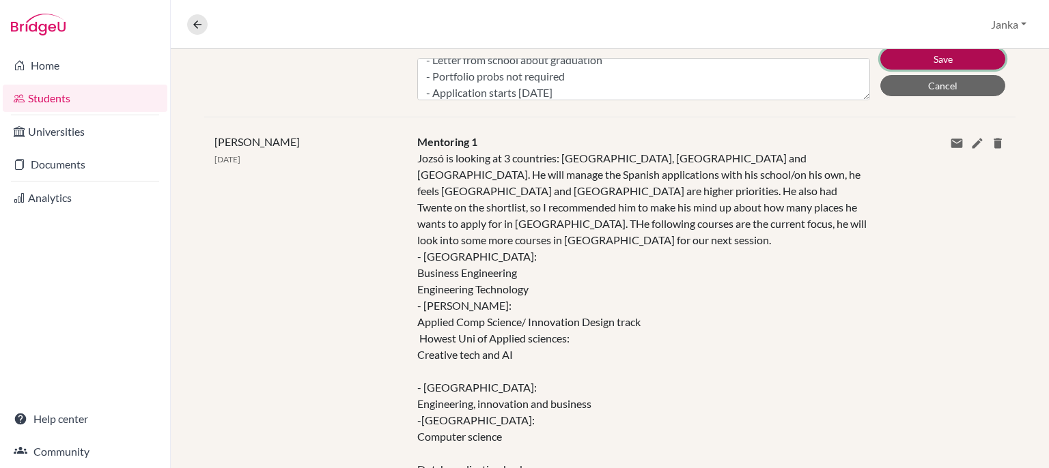
click at [913, 61] on button "Save" at bounding box center [942, 58] width 125 height 21
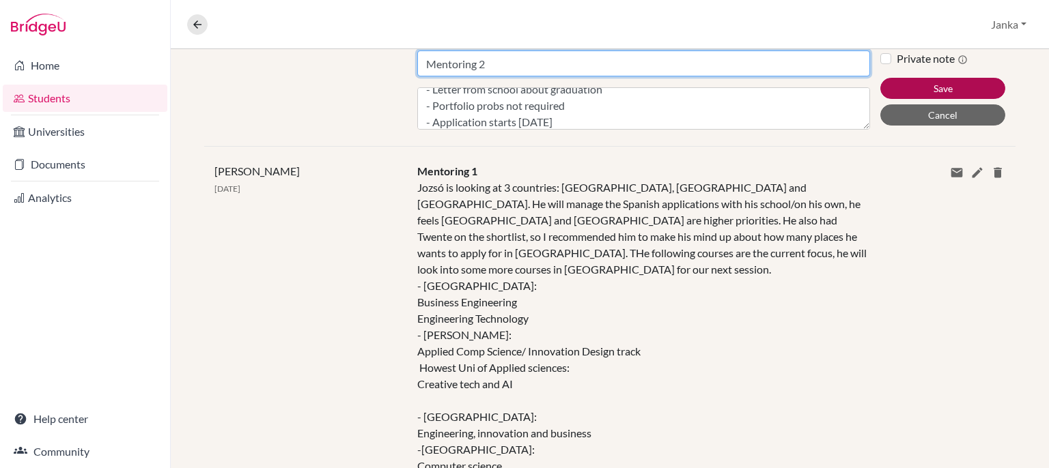
type input "Mentoring 2"
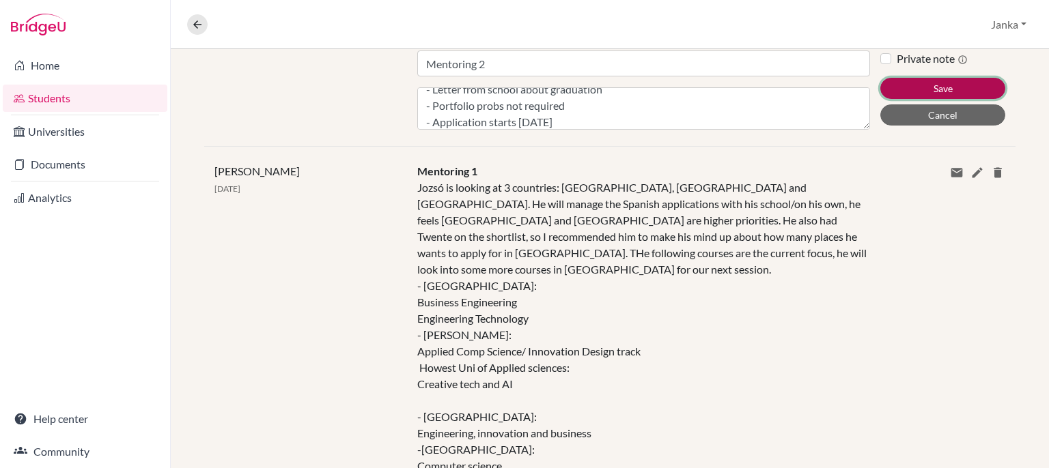
click at [905, 81] on button "Save" at bounding box center [942, 88] width 125 height 21
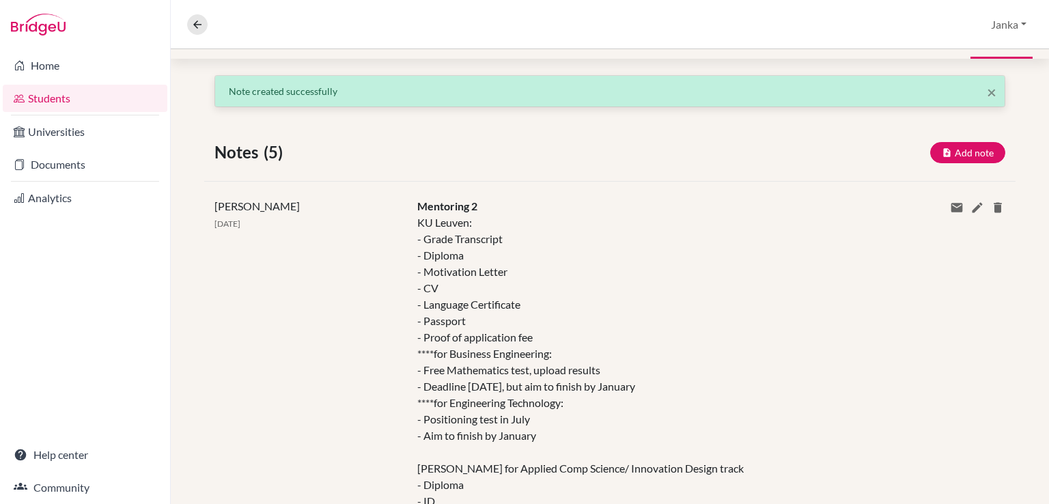
scroll to position [198, 0]
click at [970, 208] on icon at bounding box center [977, 206] width 14 height 14
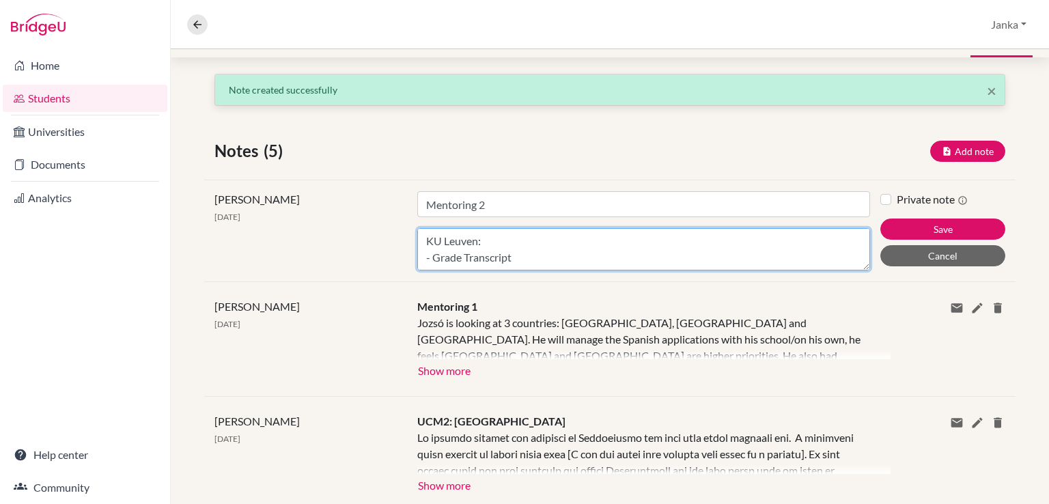
click at [427, 239] on textarea "KU Leuven: - Grade Transcript - Diploma - Motivation Letter - CV - Language Cer…" at bounding box center [643, 249] width 453 height 42
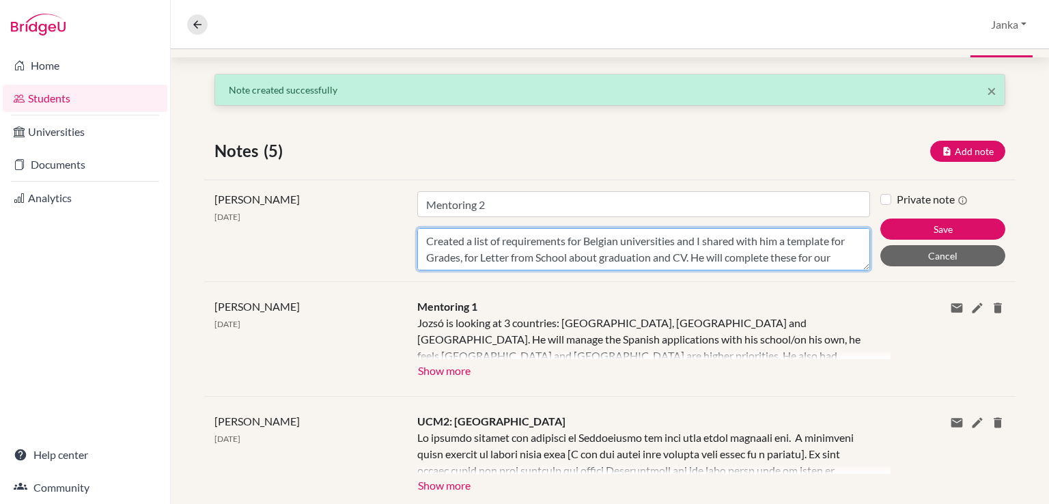
scroll to position [11, 0]
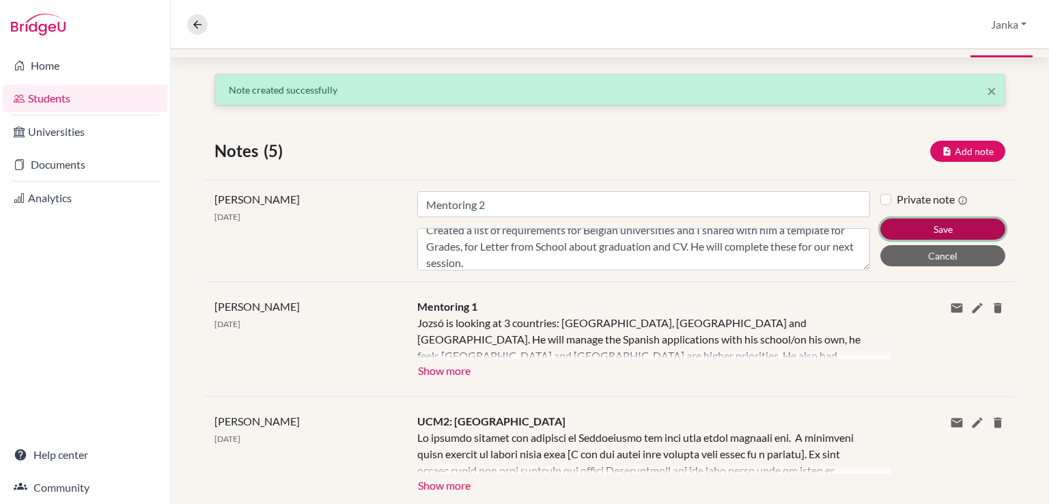
click at [936, 218] on button "Save" at bounding box center [942, 228] width 125 height 21
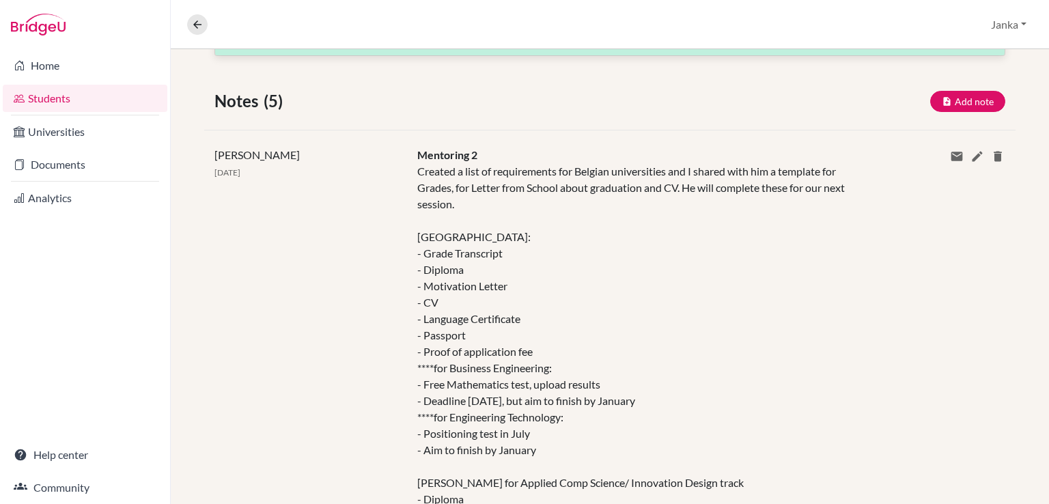
scroll to position [246, 0]
click at [971, 154] on icon at bounding box center [977, 159] width 14 height 14
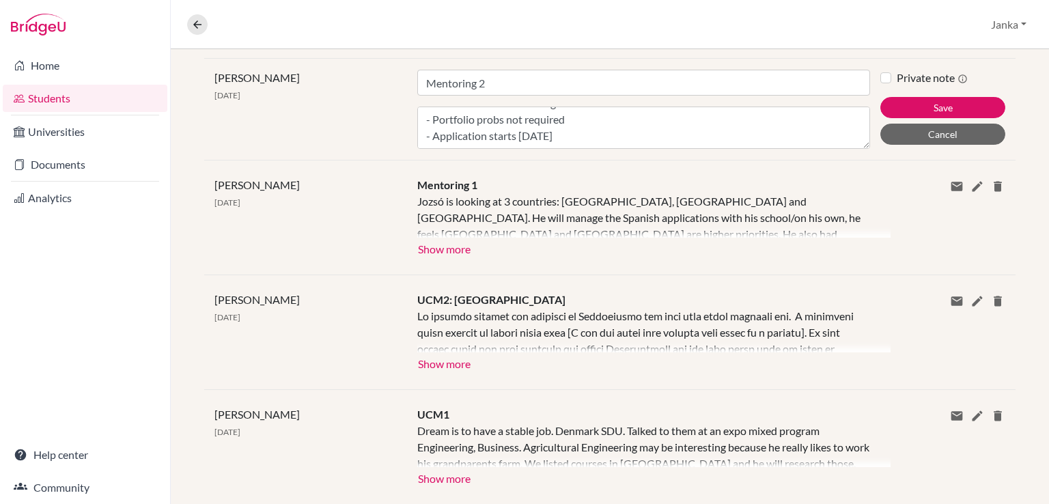
scroll to position [319, 0]
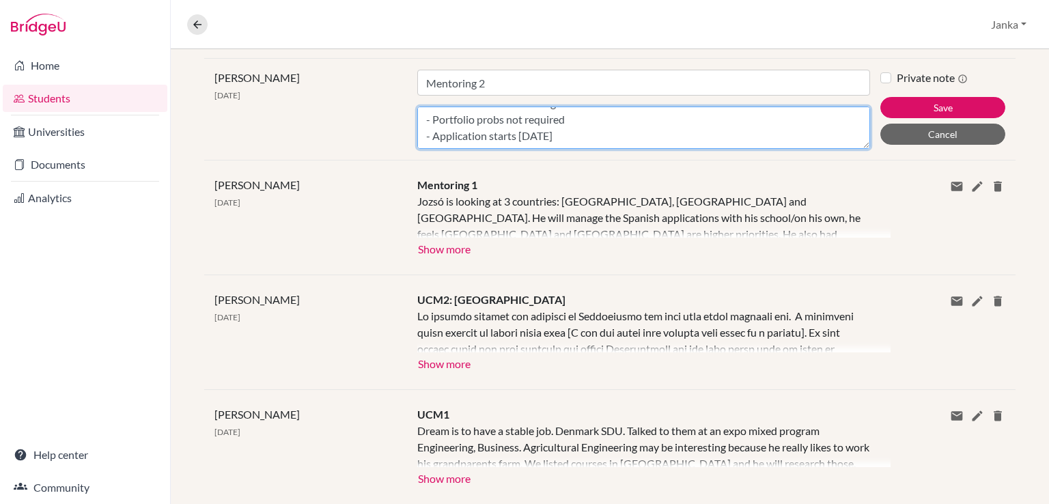
click at [590, 134] on textarea "Created a list of requirements for Belgian universities and I shared with him a…" at bounding box center [643, 127] width 453 height 42
type textarea "Created a list of requirements for Belgian universities and I shared with him a…"
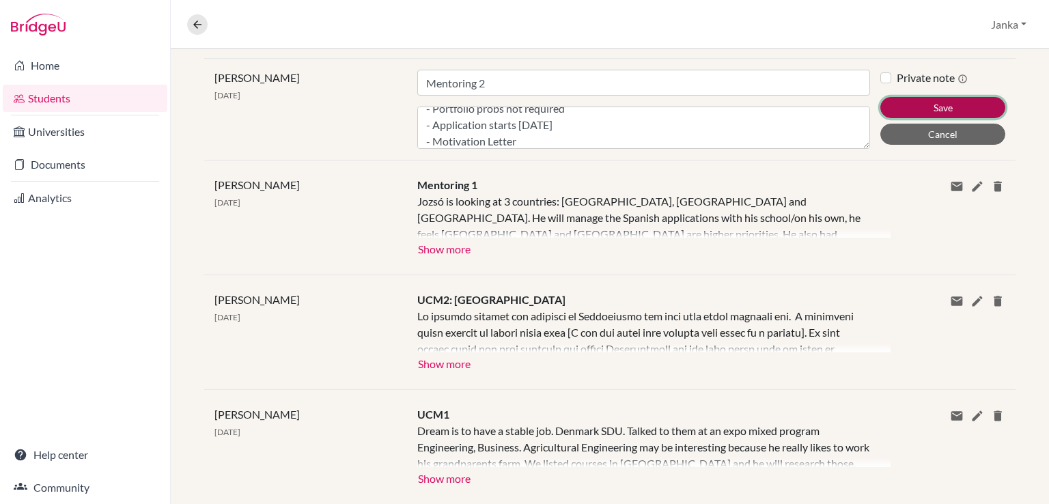
click at [908, 113] on button "Save" at bounding box center [942, 107] width 125 height 21
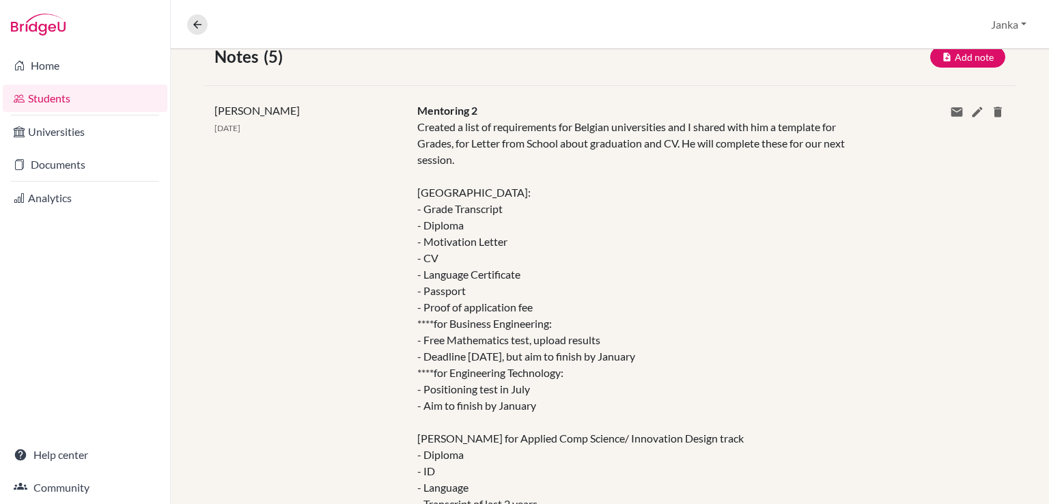
scroll to position [295, 0]
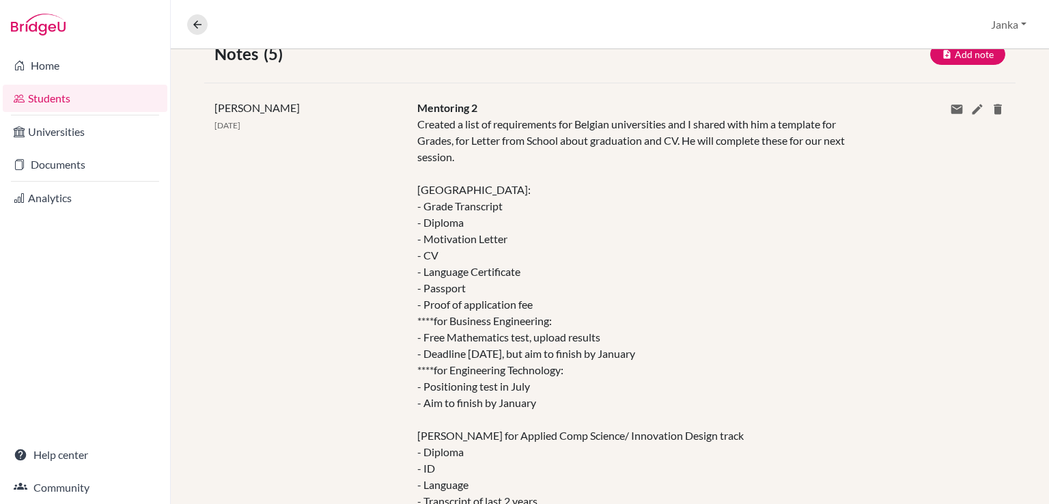
click at [638, 185] on div "Created a list of requirements for Belgian universities and I shared with him a…" at bounding box center [643, 402] width 453 height 573
